Goal: Task Accomplishment & Management: Use online tool/utility

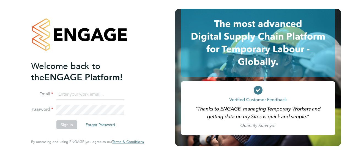
type input "[PERSON_NAME][EMAIL_ADDRESS][DOMAIN_NAME]"
click at [71, 124] on button "Sign In" at bounding box center [66, 125] width 21 height 9
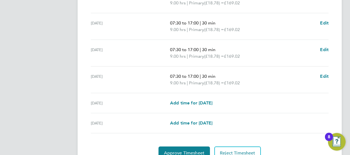
scroll to position [246, 0]
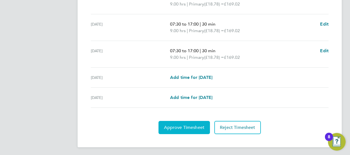
click at [191, 125] on span "Approve Timesheet" at bounding box center [184, 128] width 40 height 6
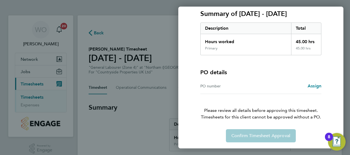
scroll to position [77, 0]
click at [245, 136] on div "Confirm Timesheet Approval" at bounding box center [261, 135] width 134 height 13
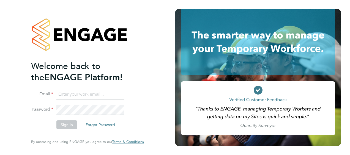
type input "[PERSON_NAME][EMAIL_ADDRESS][DOMAIN_NAME]"
click at [72, 124] on button "Sign In" at bounding box center [66, 125] width 21 height 9
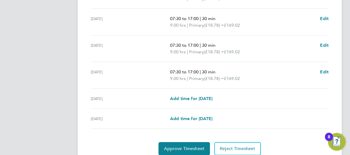
scroll to position [246, 0]
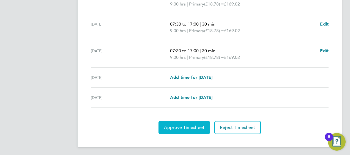
click at [194, 129] on button "Approve Timesheet" at bounding box center [184, 127] width 51 height 13
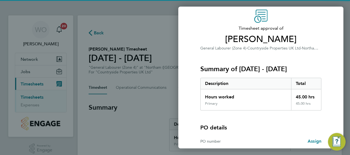
scroll to position [77, 0]
